Goal: Check status: Check status

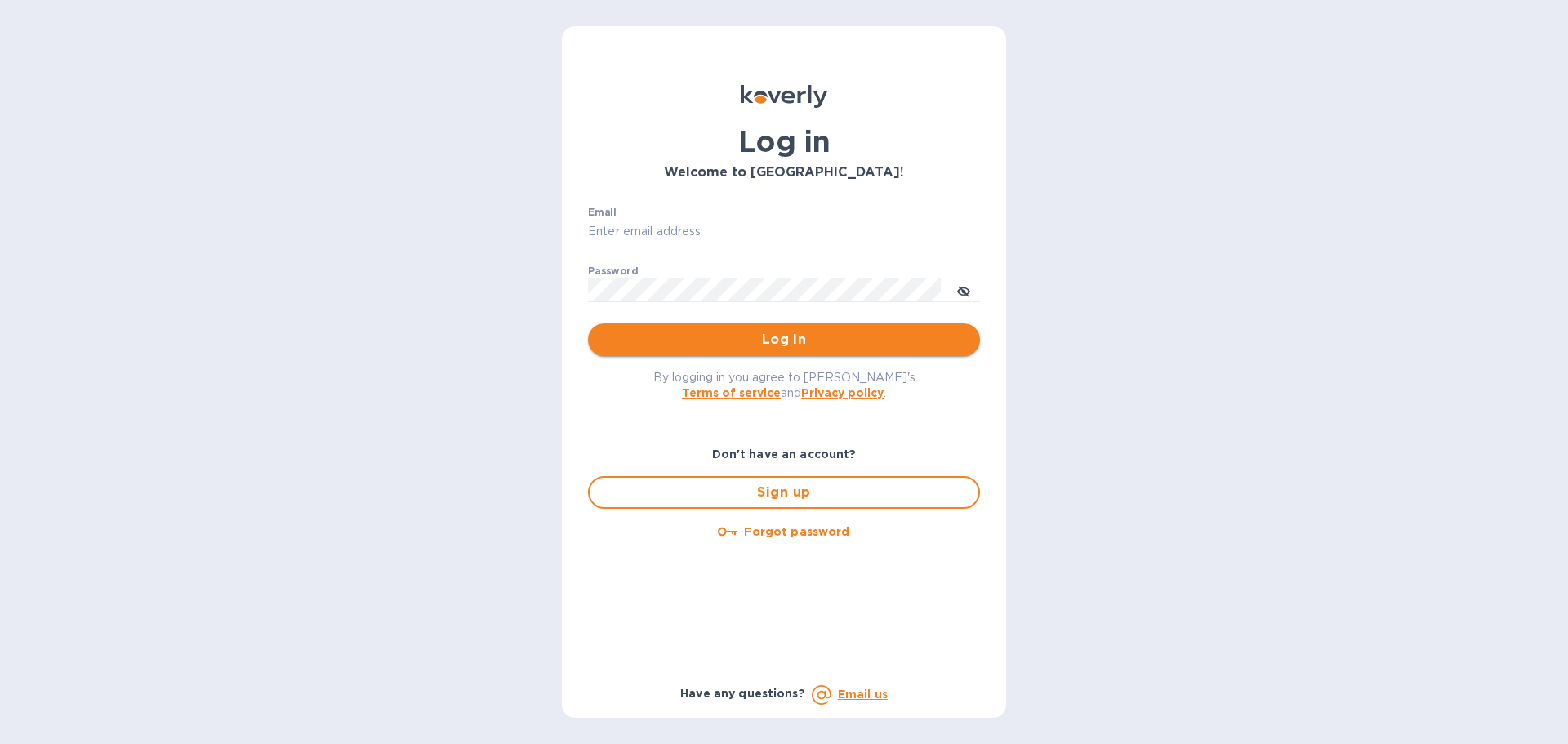
type input "[EMAIL_ADDRESS][DOMAIN_NAME]"
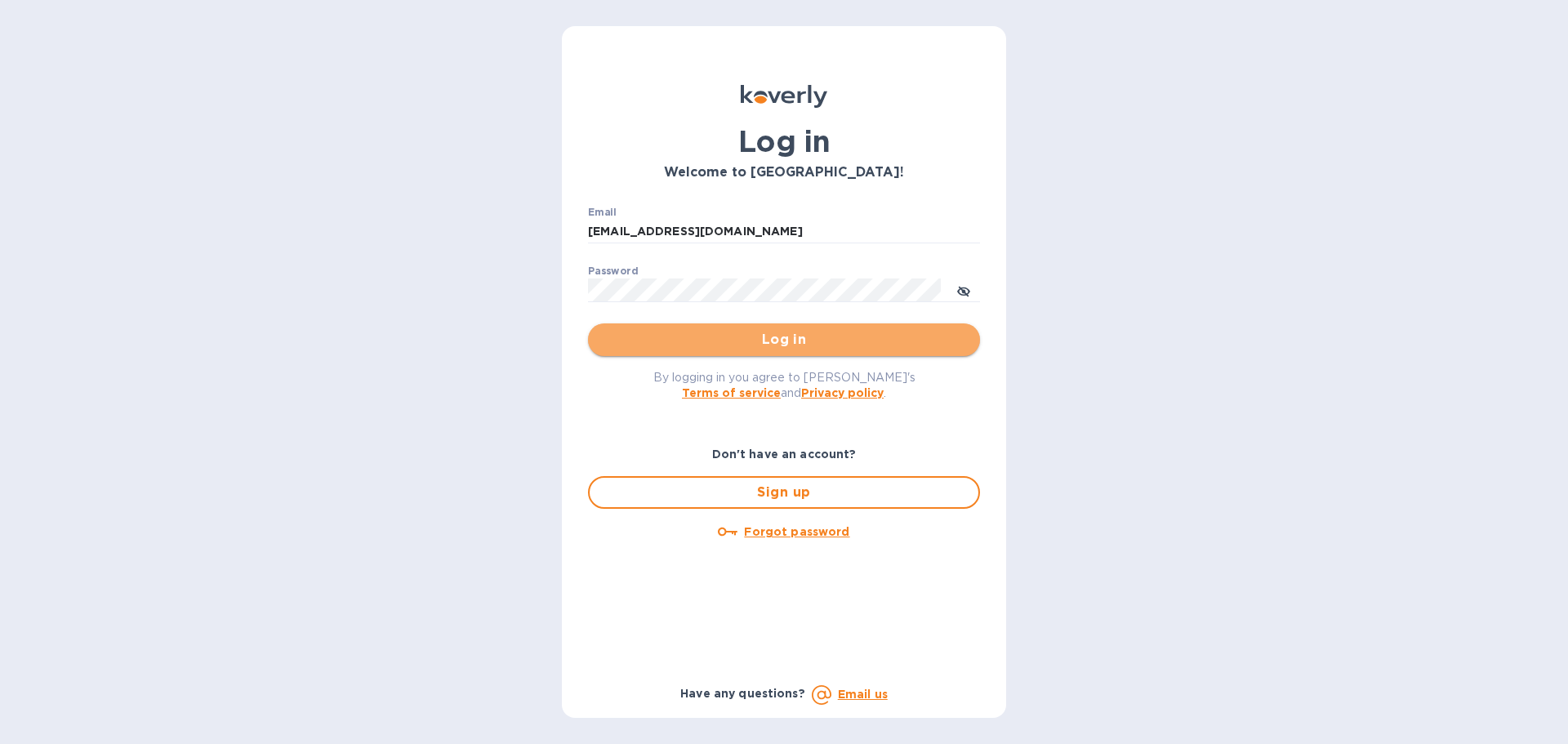
click at [713, 344] on span "Log in" at bounding box center [784, 340] width 366 height 20
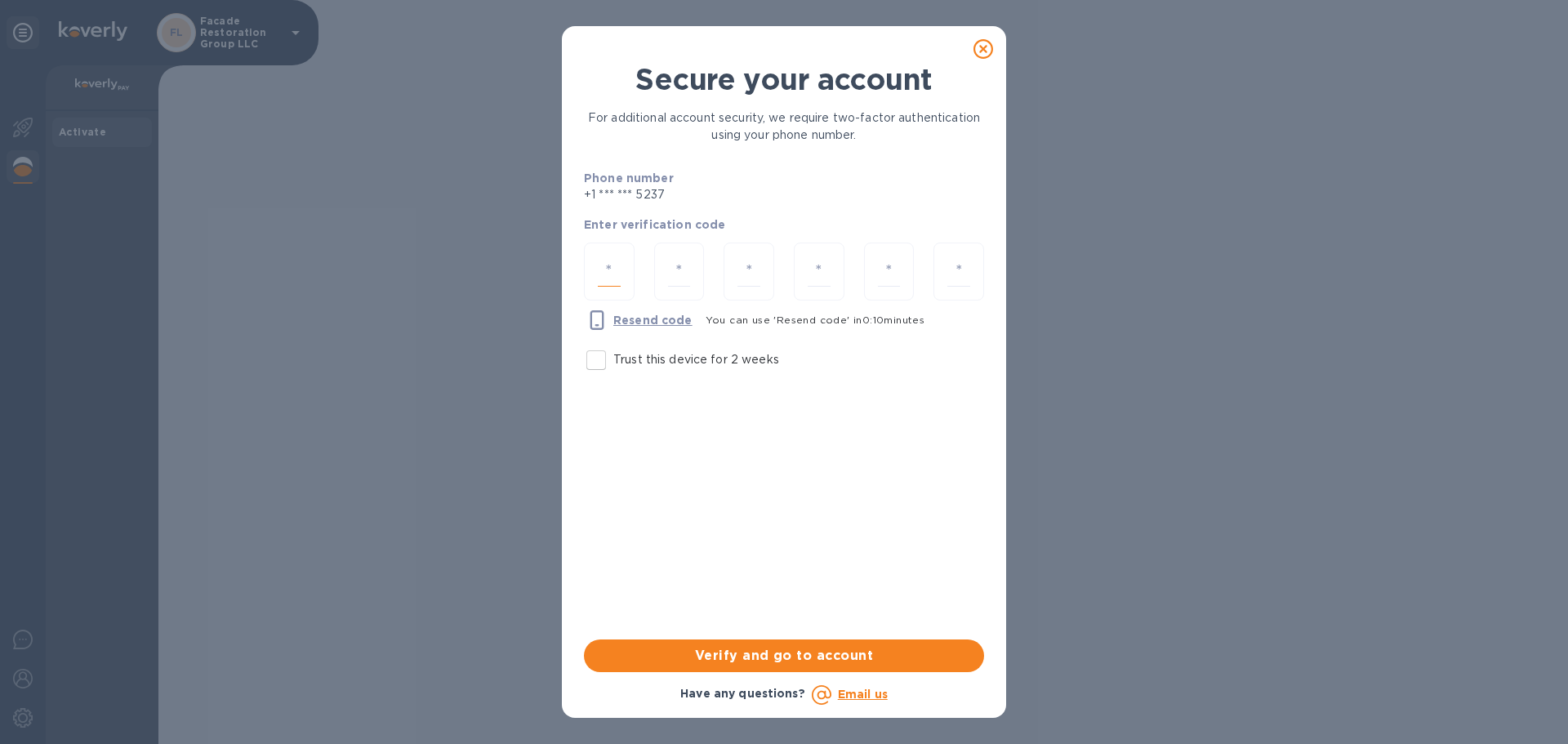
click at [617, 279] on input "number" at bounding box center [609, 271] width 23 height 30
type input "7"
type input "2"
type input "8"
type input "1"
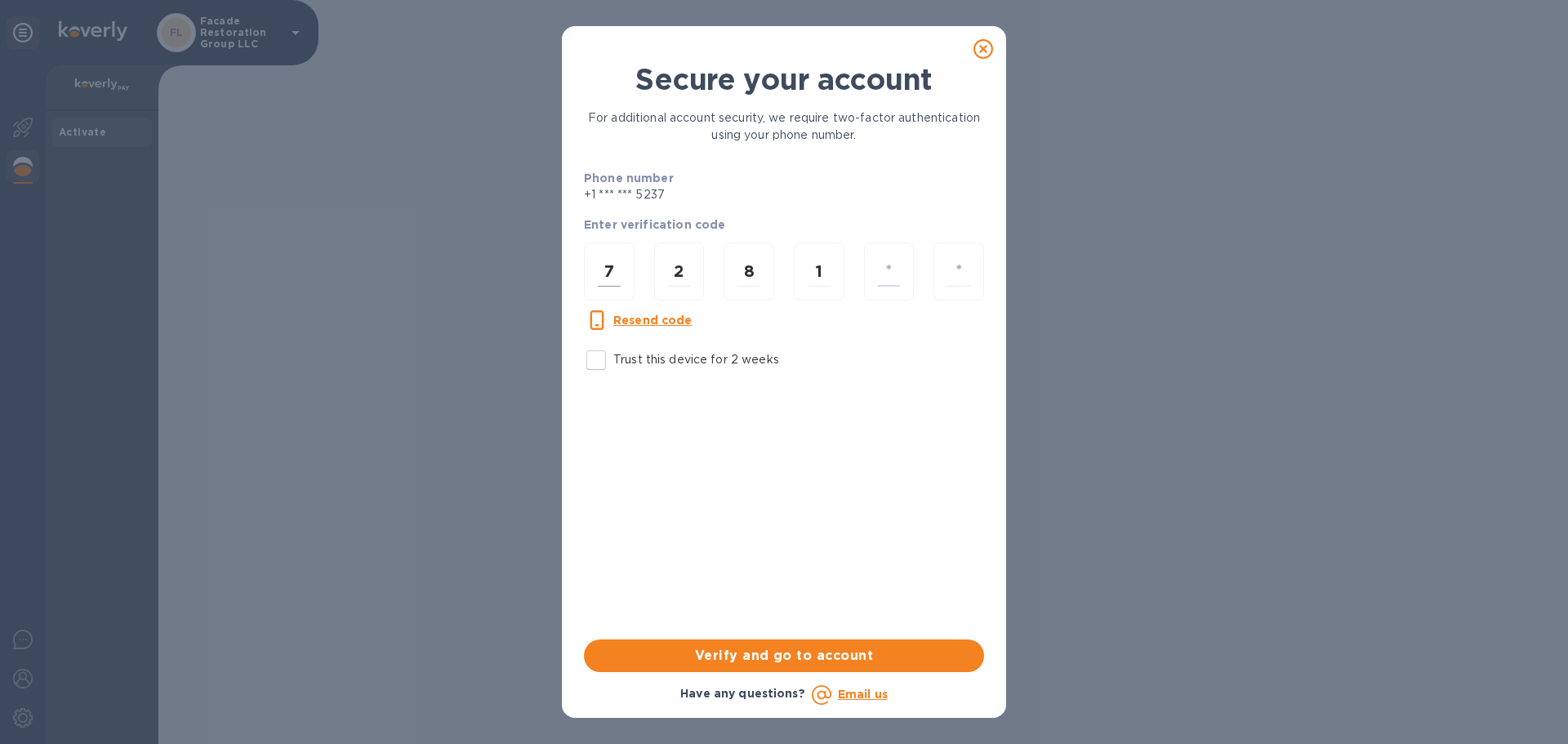
type input "2"
type input "0"
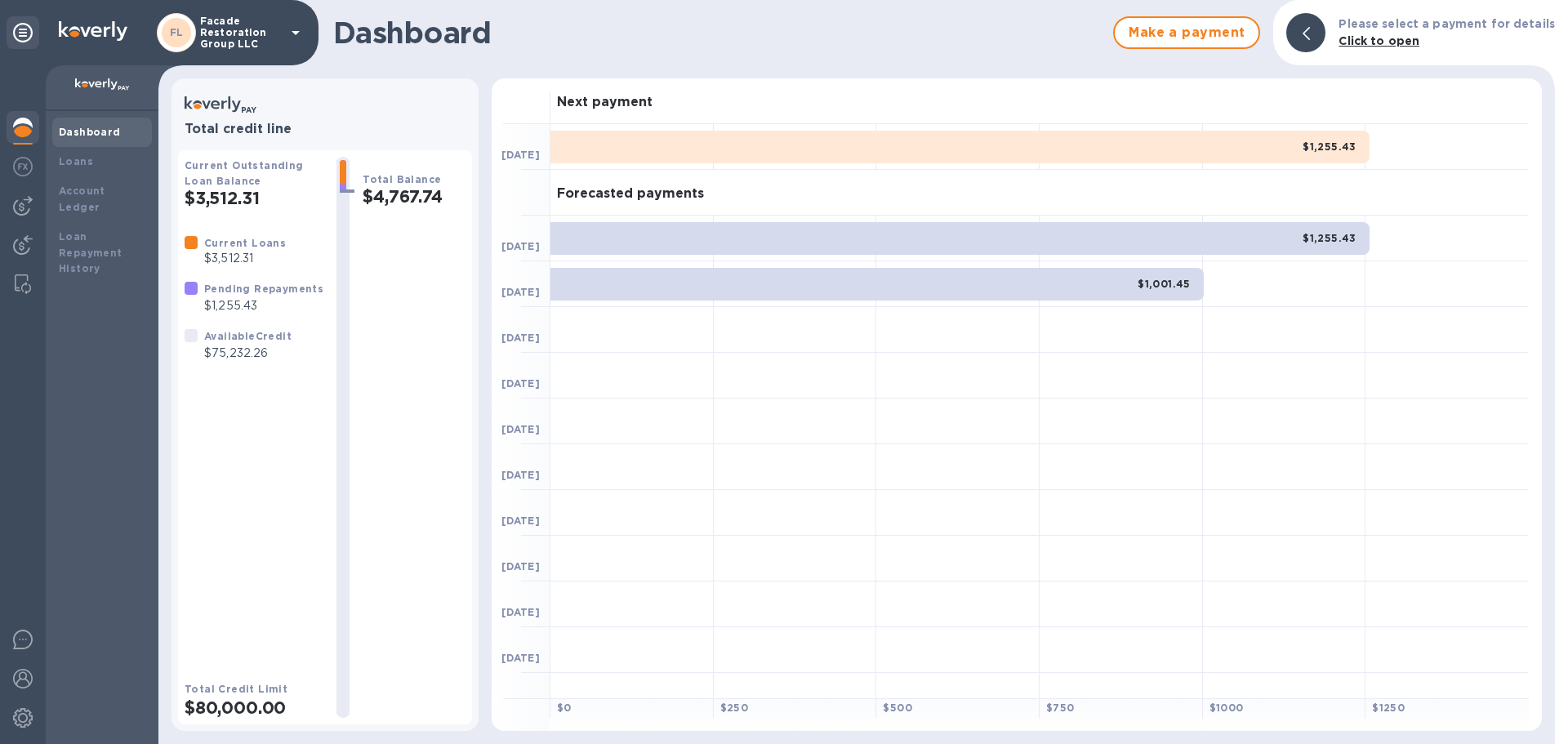
click at [296, 32] on icon at bounding box center [296, 33] width 8 height 4
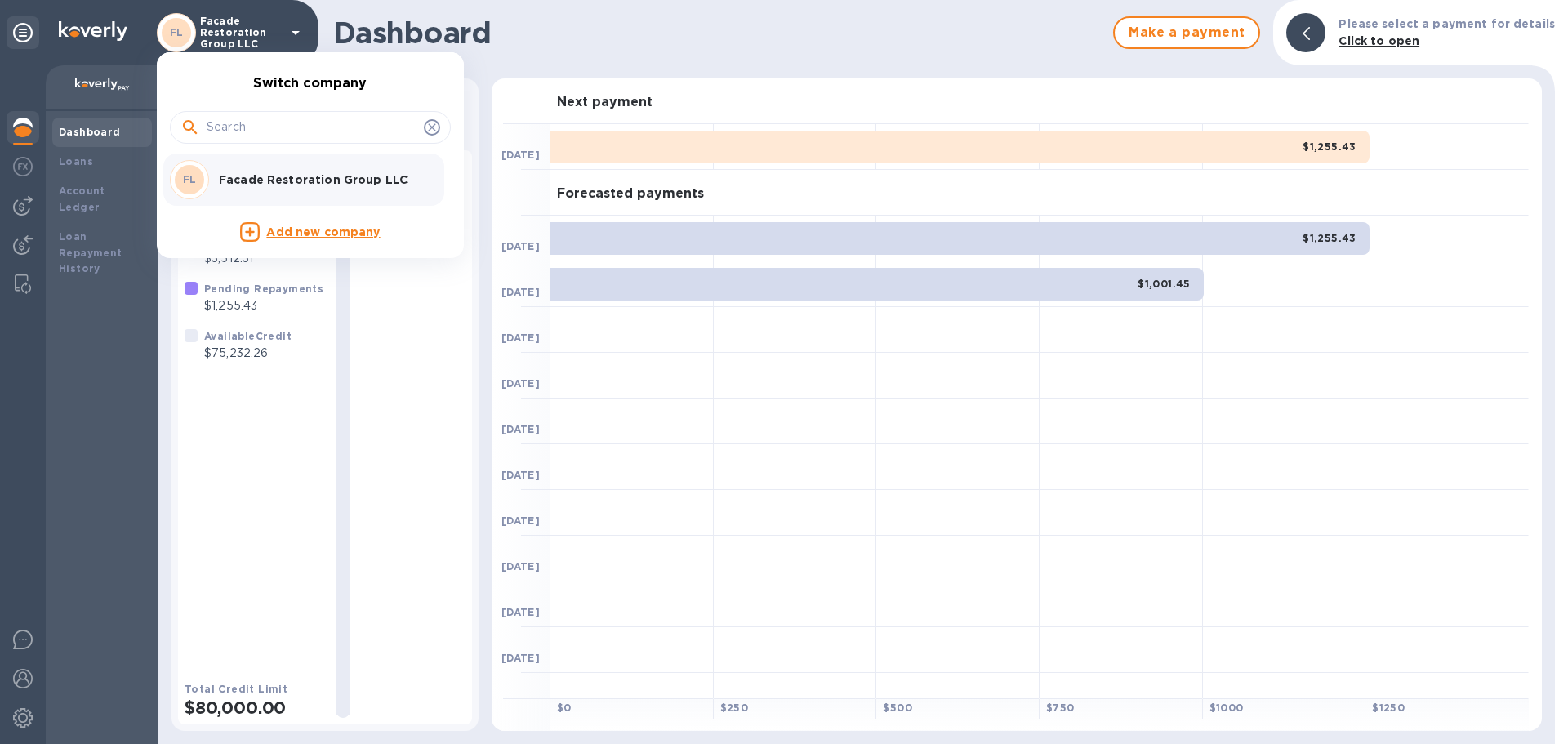
click at [296, 32] on div at bounding box center [784, 372] width 1568 height 744
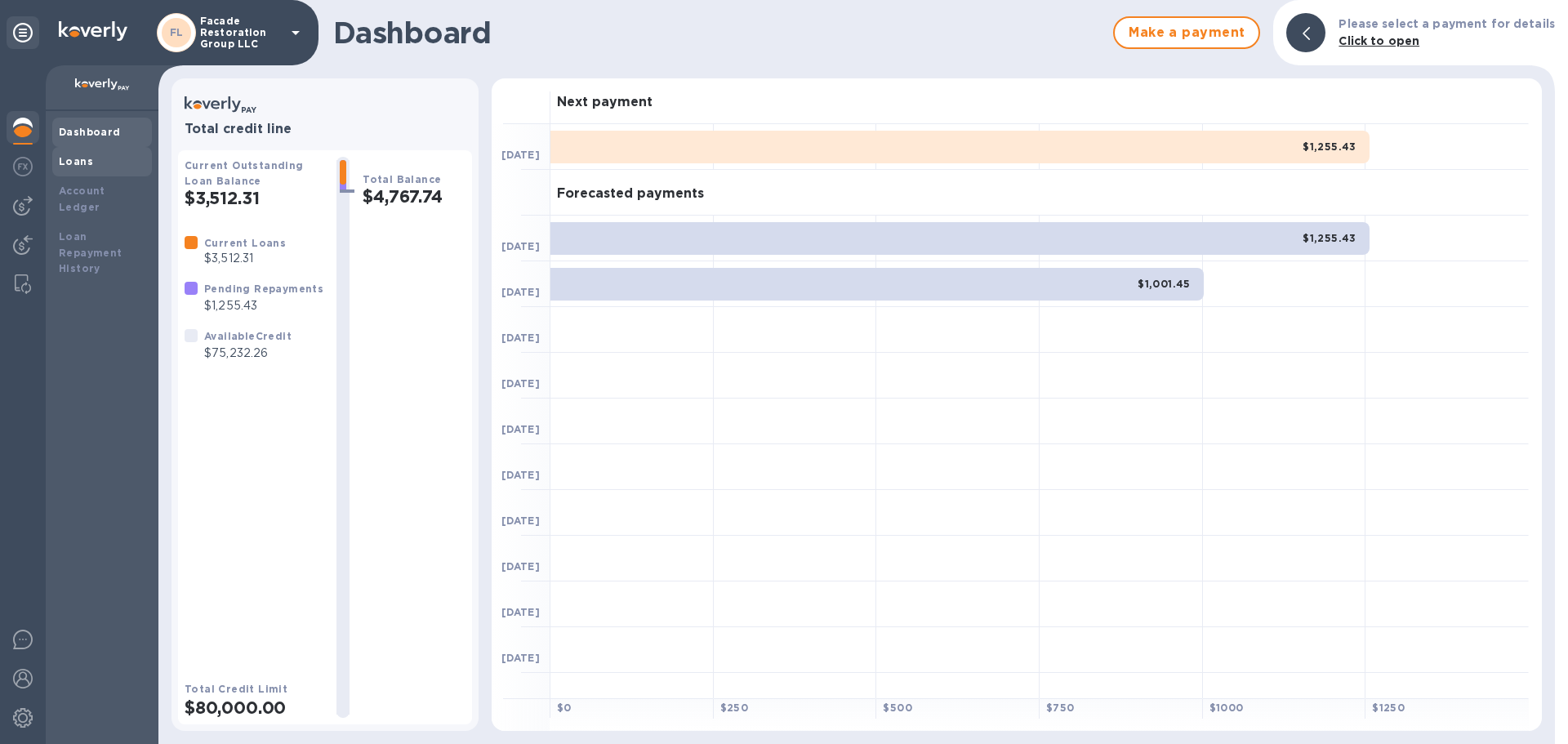
click at [100, 155] on div "Loans" at bounding box center [102, 162] width 86 height 16
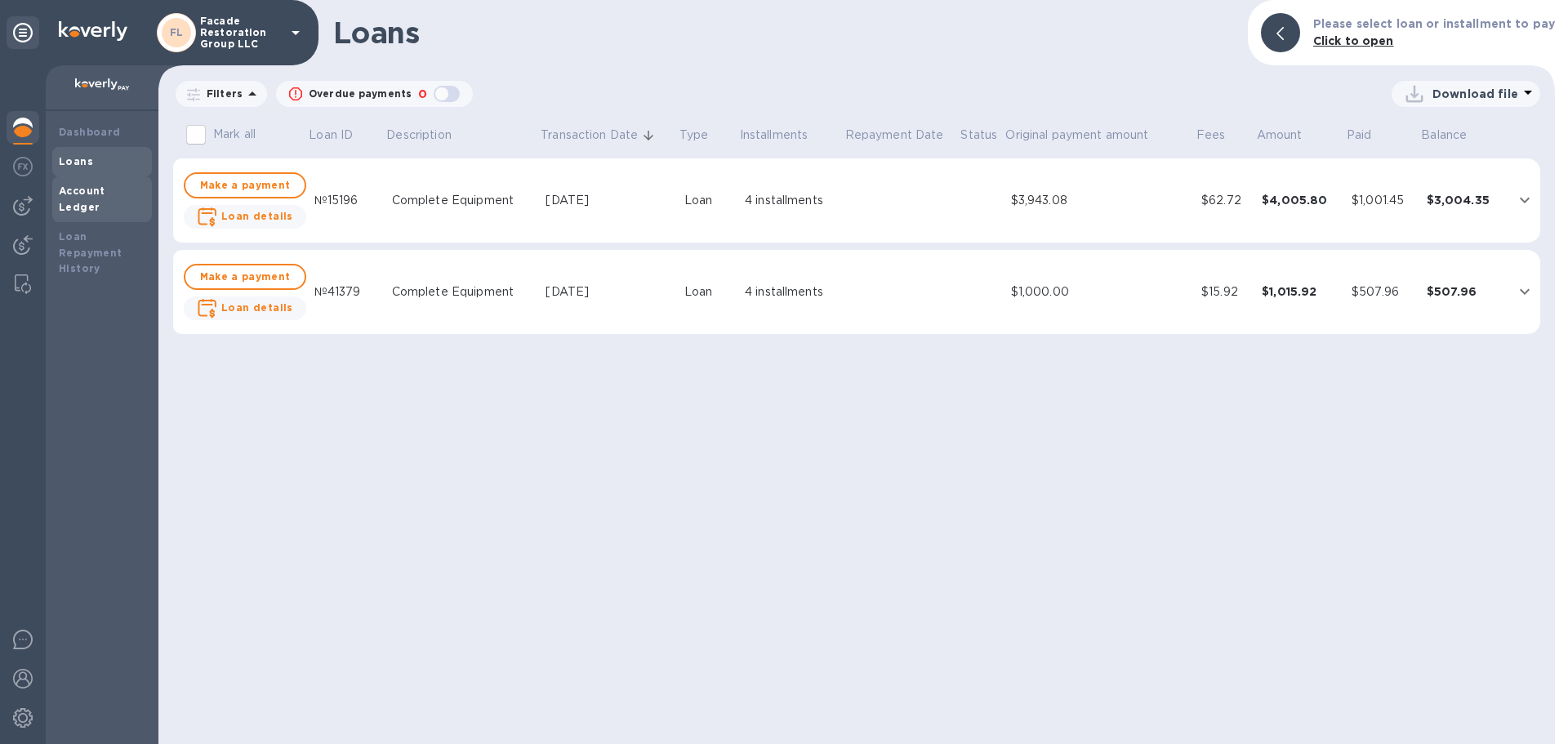
click at [96, 191] on b "Account Ledger" at bounding box center [82, 199] width 47 height 29
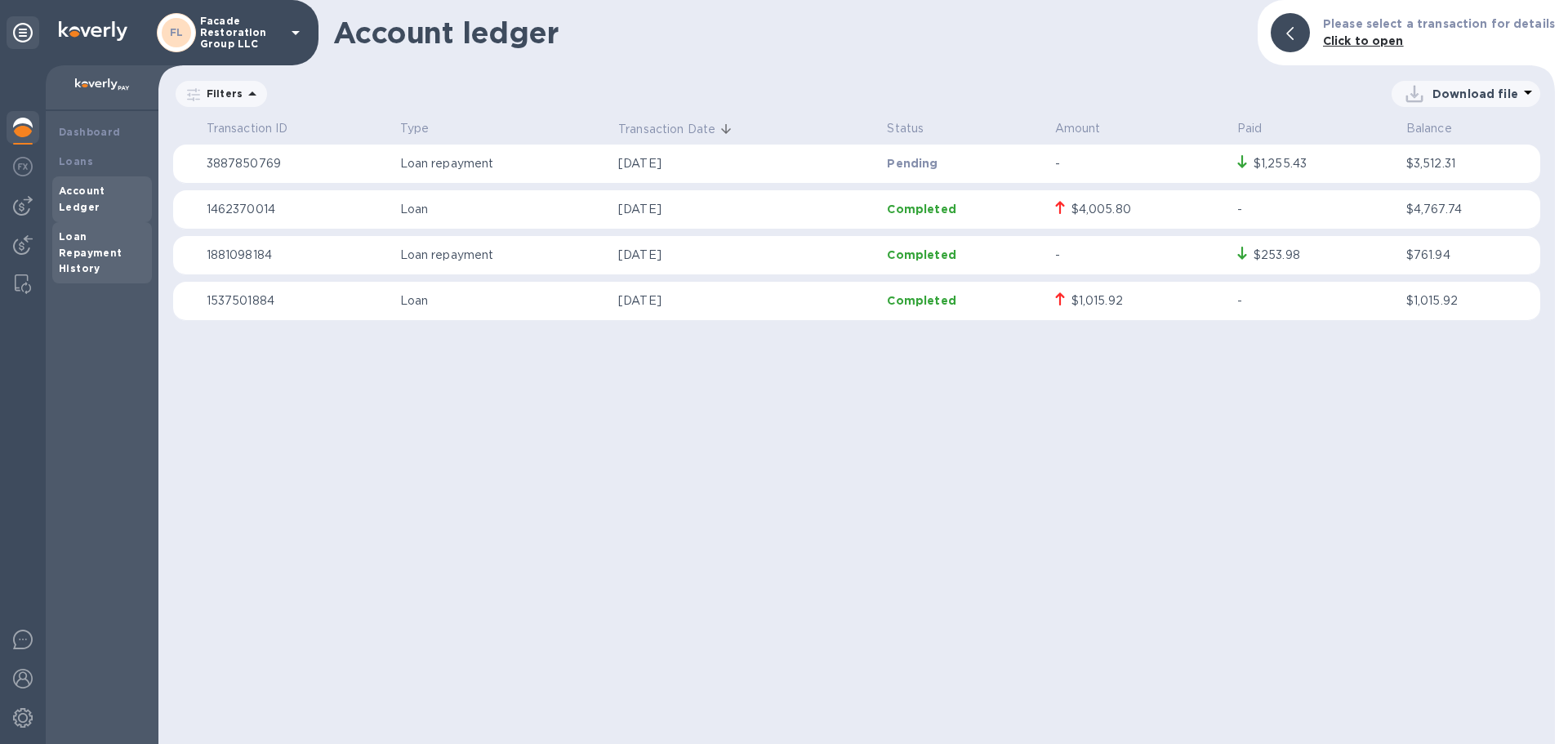
click at [96, 228] on div "Loan Repayment History" at bounding box center [102, 253] width 86 height 49
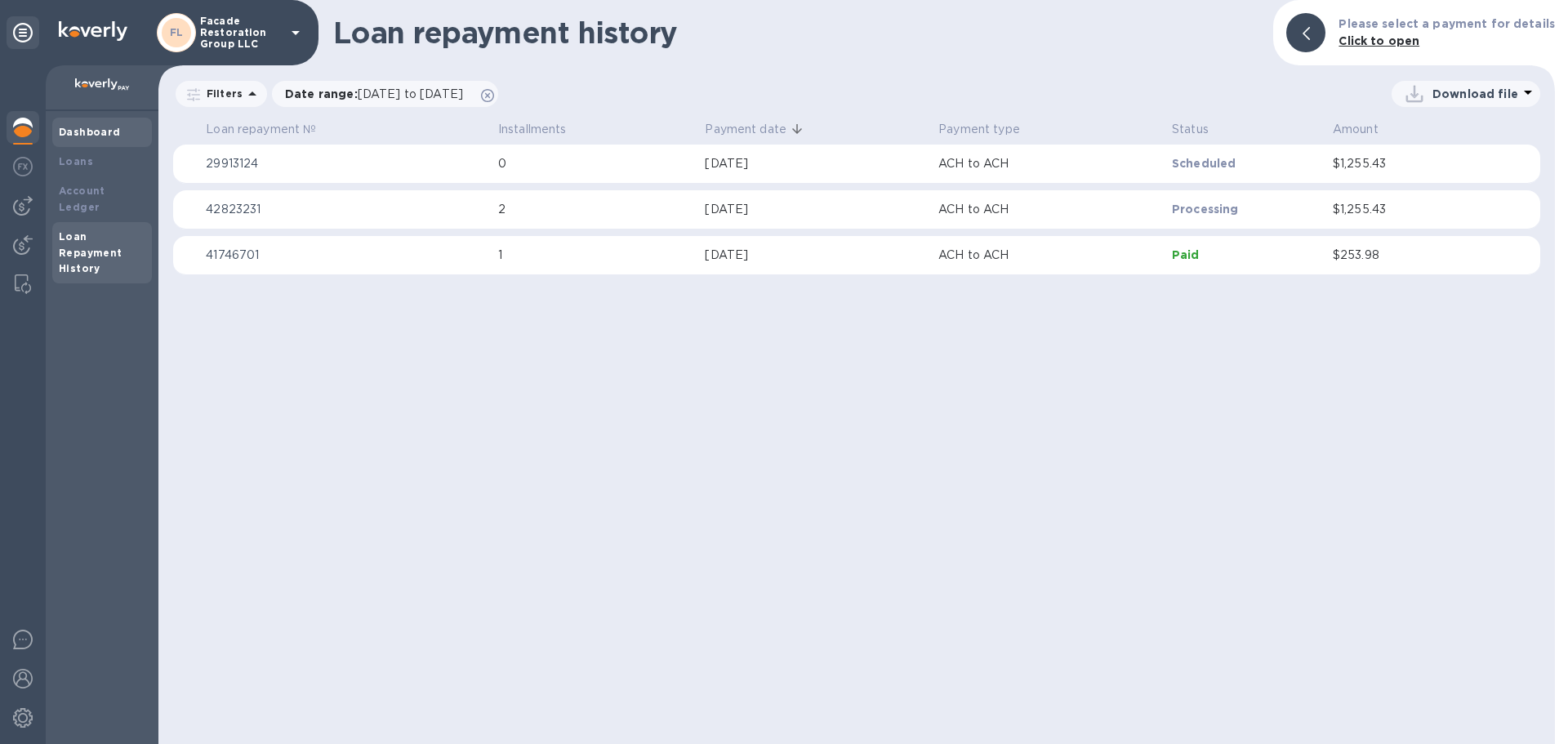
click at [74, 132] on b "Dashboard" at bounding box center [90, 131] width 62 height 12
